Goal: Transaction & Acquisition: Purchase product/service

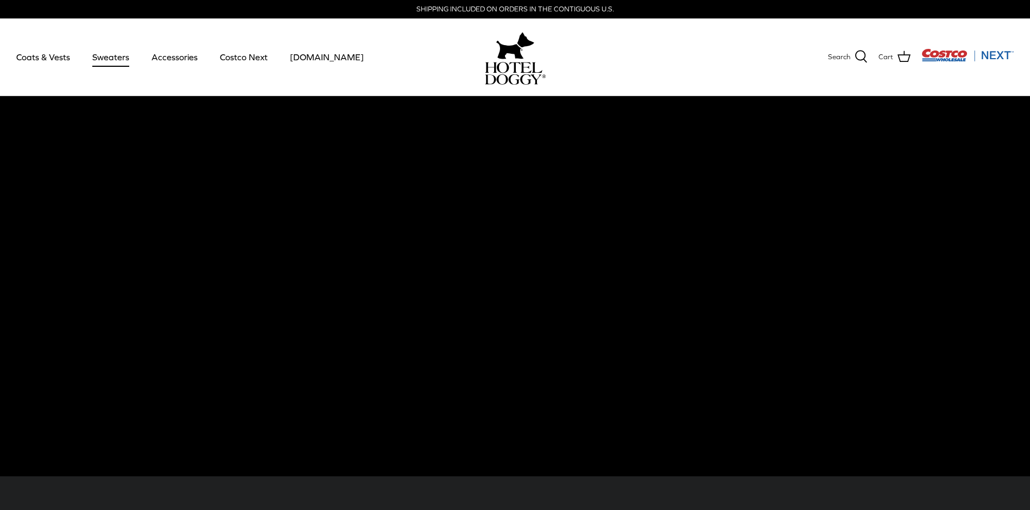
click at [101, 60] on link "Sweaters" at bounding box center [111, 57] width 56 height 37
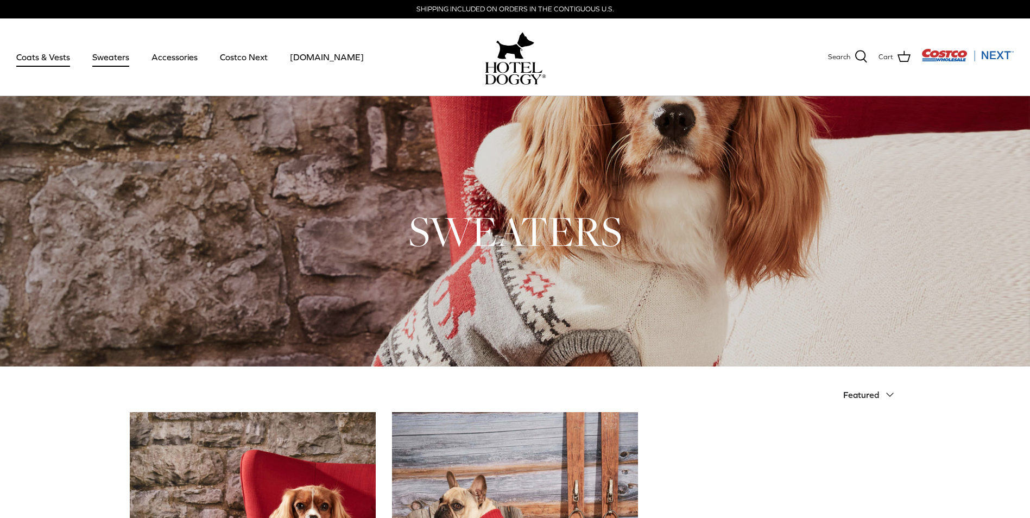
click at [62, 58] on link "Coats & Vests" at bounding box center [43, 57] width 73 height 37
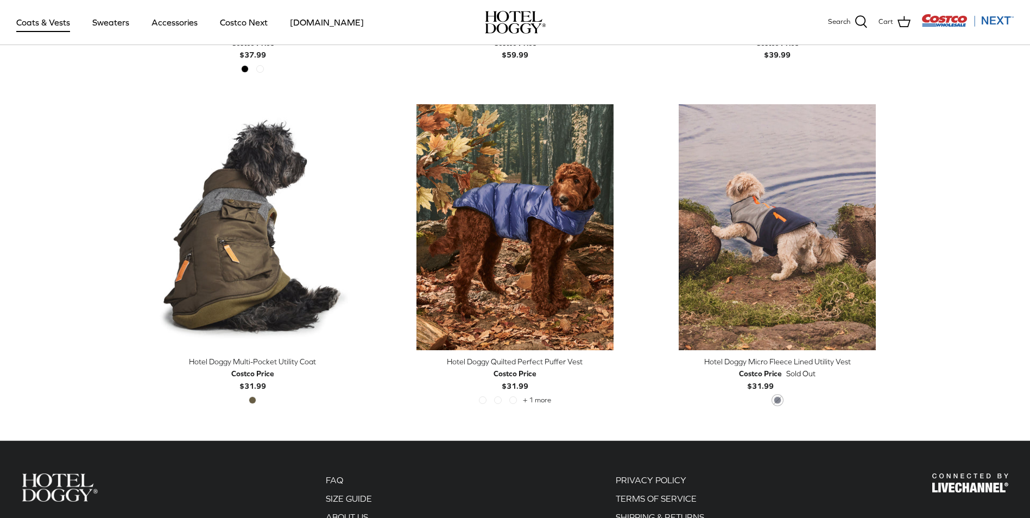
scroll to position [2226, 0]
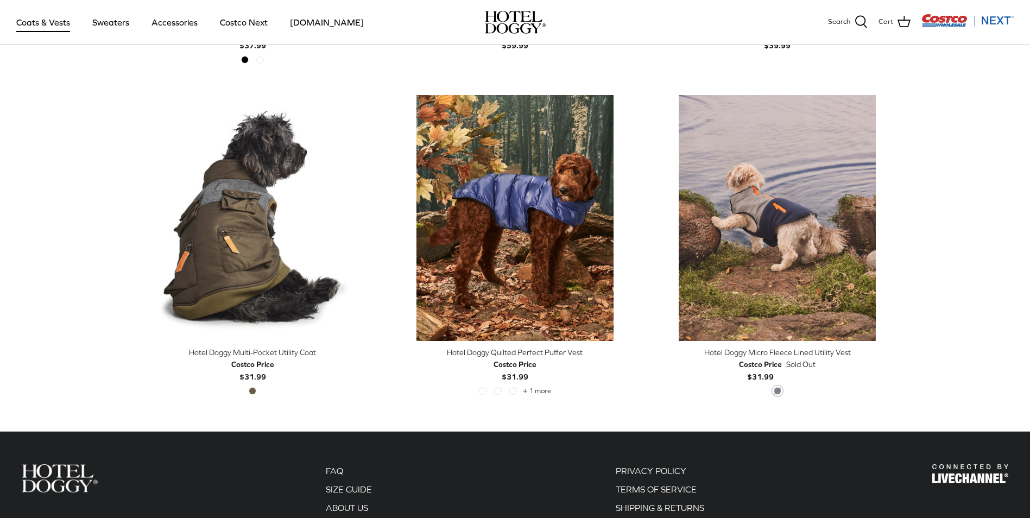
click at [239, 348] on div "Hotel Doggy Multi-Pocket Utility Coat" at bounding box center [253, 352] width 246 height 12
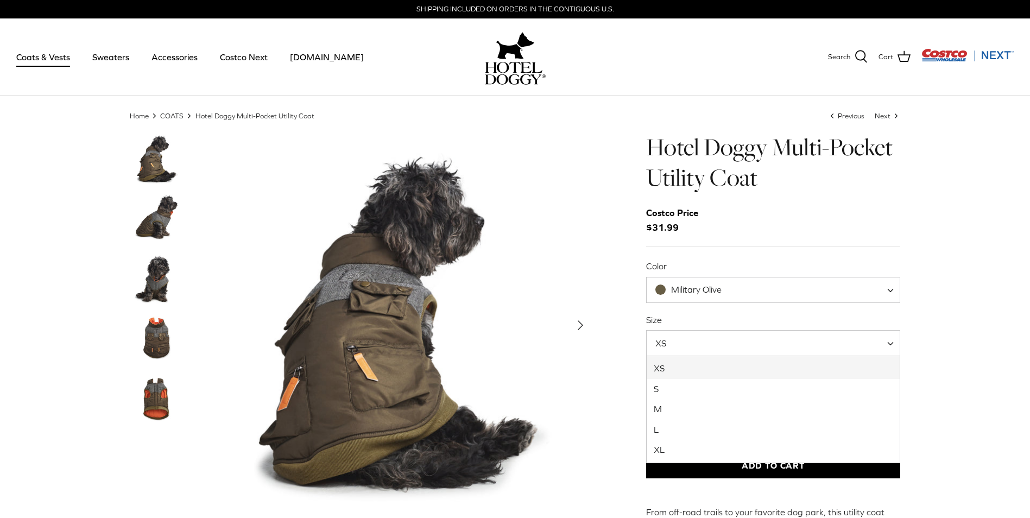
click at [892, 346] on span at bounding box center [894, 343] width 11 height 26
select select "XL"
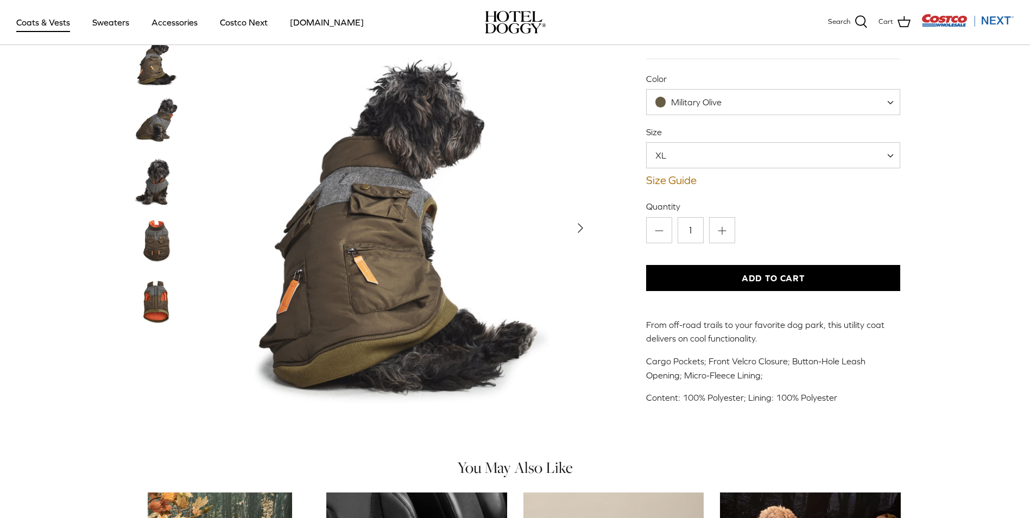
scroll to position [109, 0]
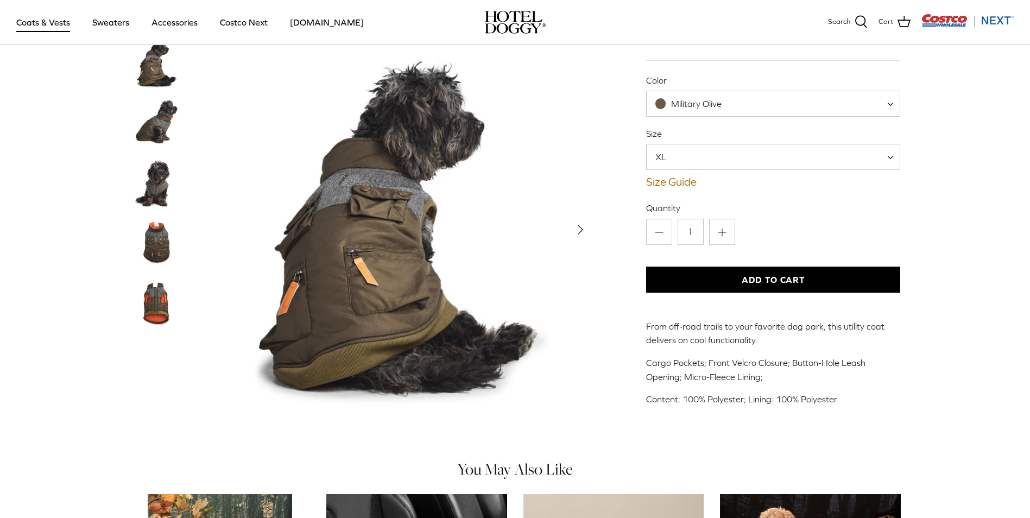
click at [148, 310] on img "Thumbnail Link" at bounding box center [157, 302] width 54 height 54
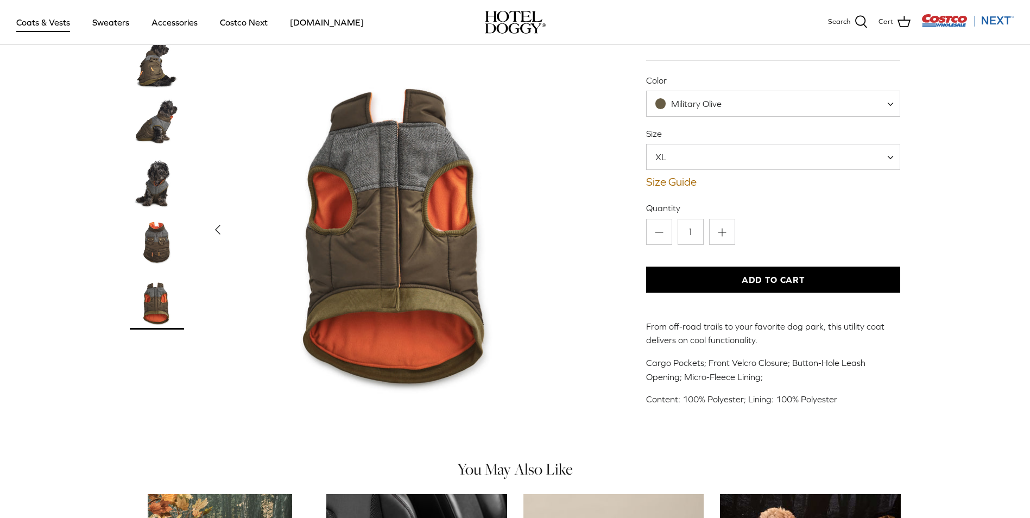
click at [150, 243] on img "Thumbnail Link" at bounding box center [157, 243] width 54 height 54
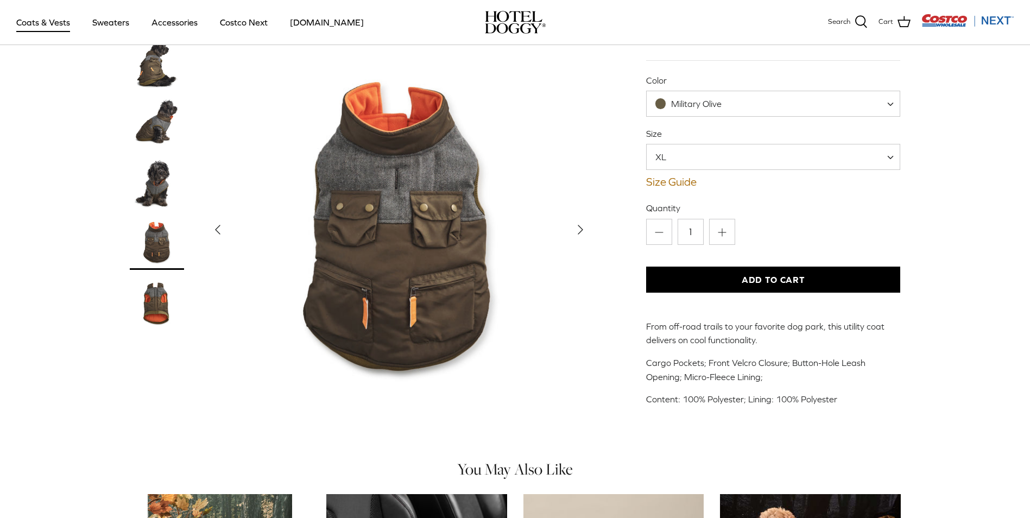
click at [154, 188] on img "Thumbnail Link" at bounding box center [157, 183] width 54 height 54
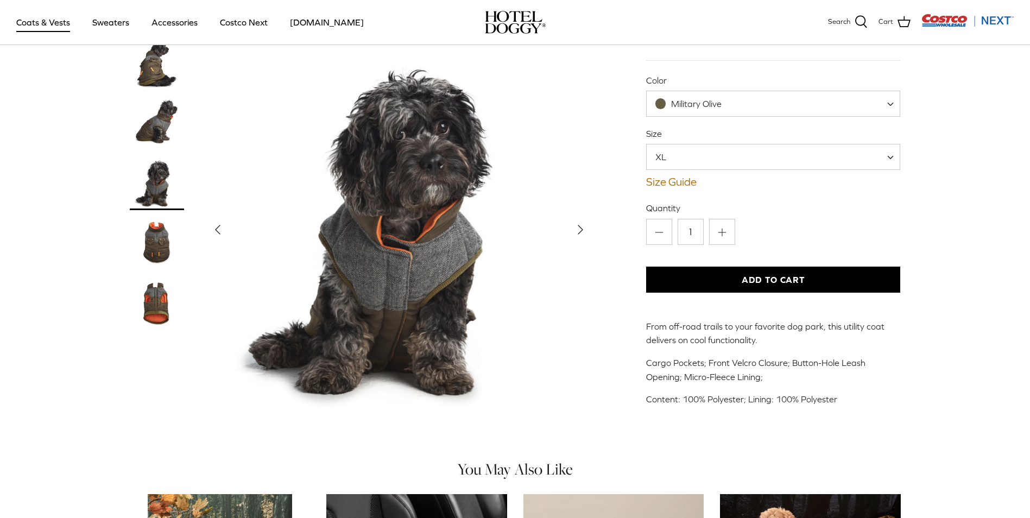
click at [162, 132] on img "Thumbnail Link" at bounding box center [157, 123] width 54 height 54
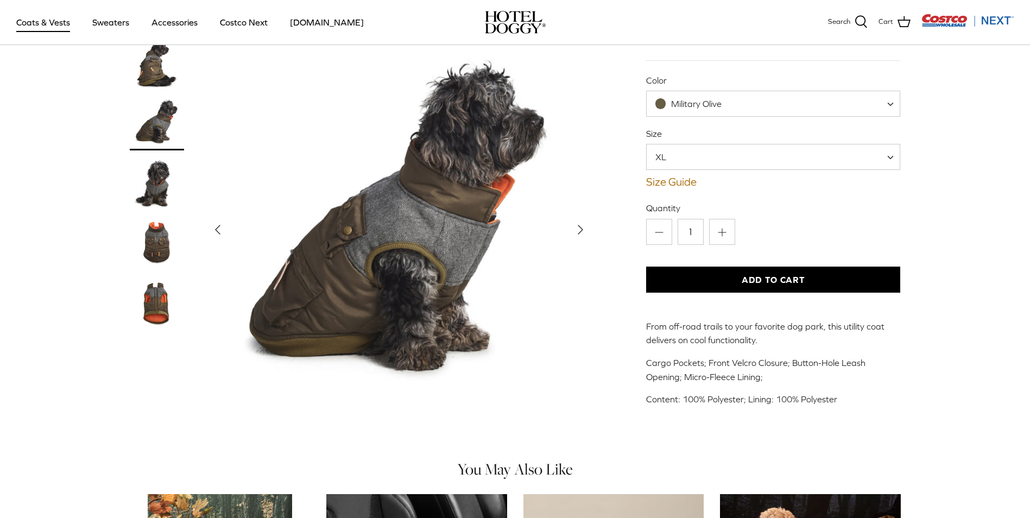
click at [161, 63] on img "Thumbnail Link" at bounding box center [157, 63] width 54 height 54
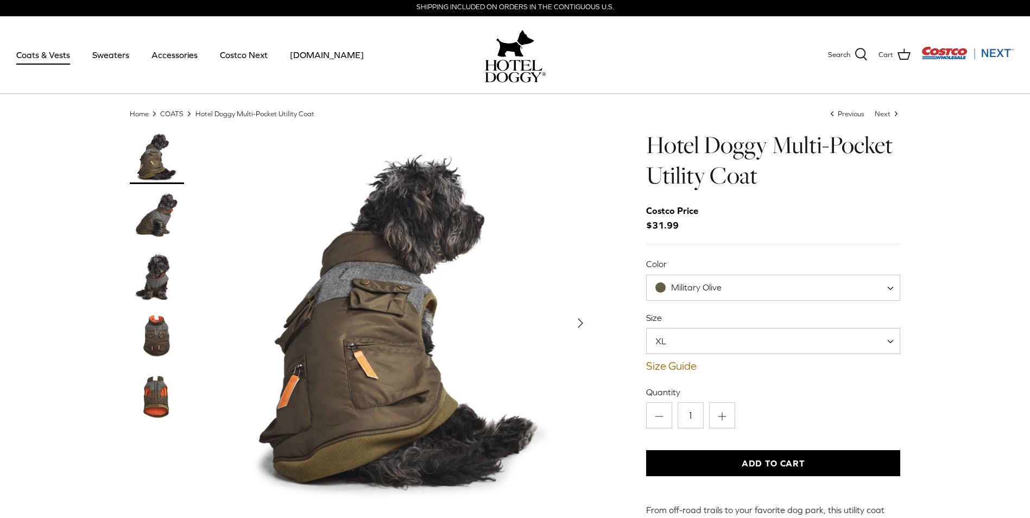
scroll to position [0, 0]
